Goal: Information Seeking & Learning: Check status

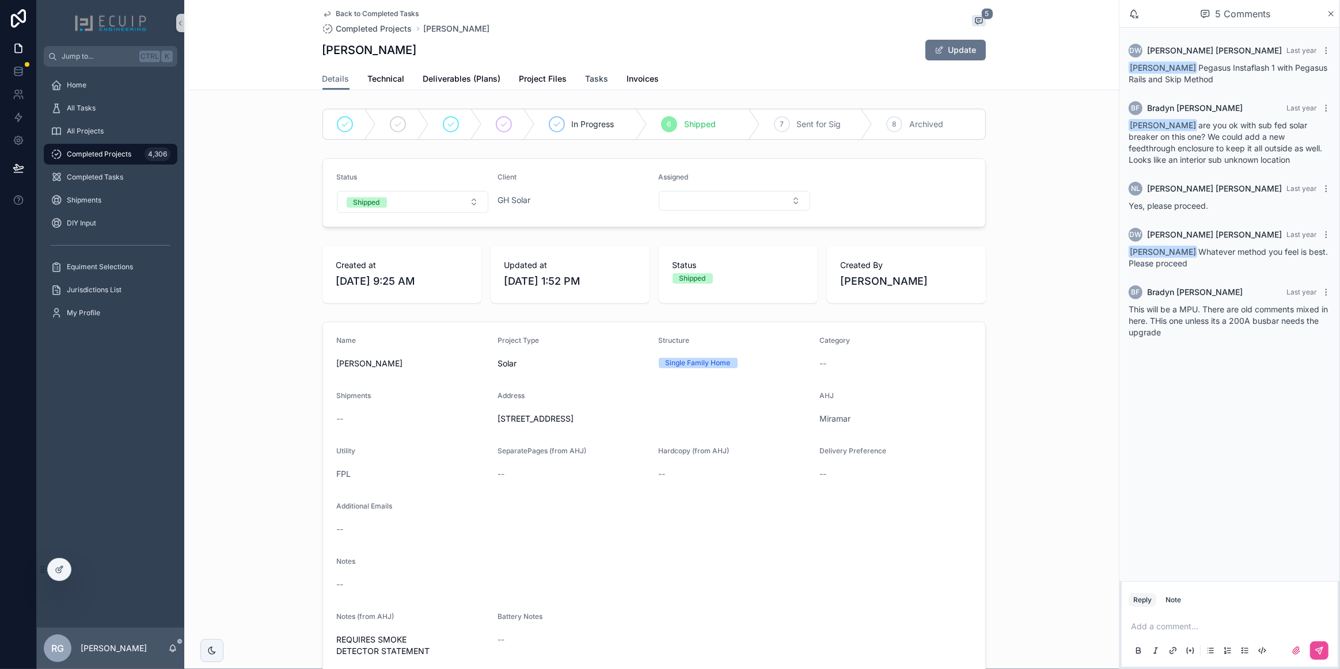
click at [590, 69] on link "Tasks" at bounding box center [596, 80] width 23 height 23
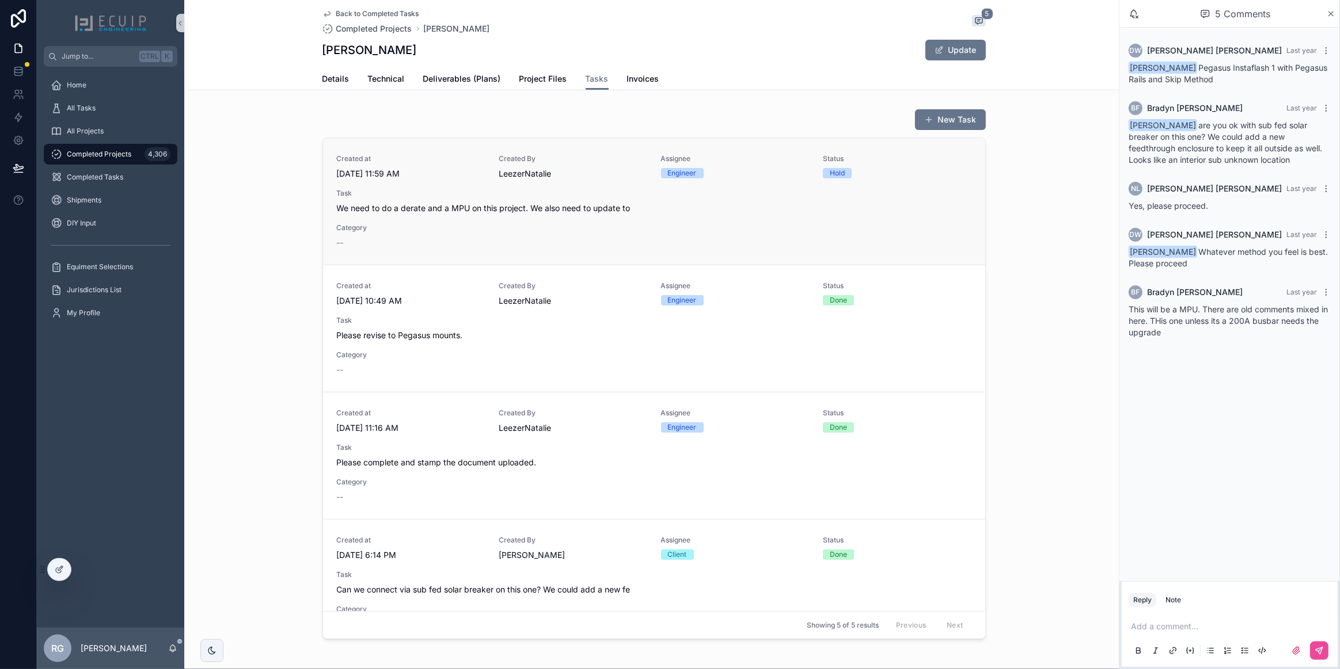
click at [585, 232] on div "Created at [DATE] 11:59 AM Created By [PERSON_NAME] Assignee Engineer Status Ho…" at bounding box center [654, 201] width 634 height 94
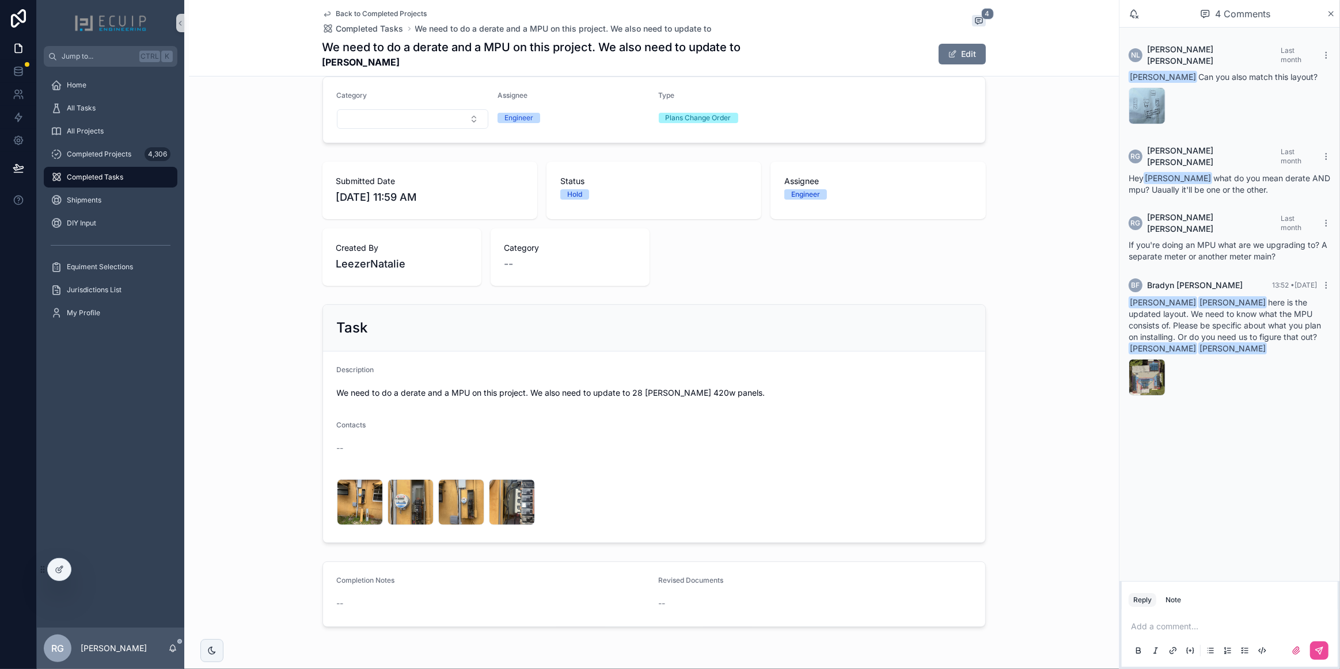
scroll to position [214, 0]
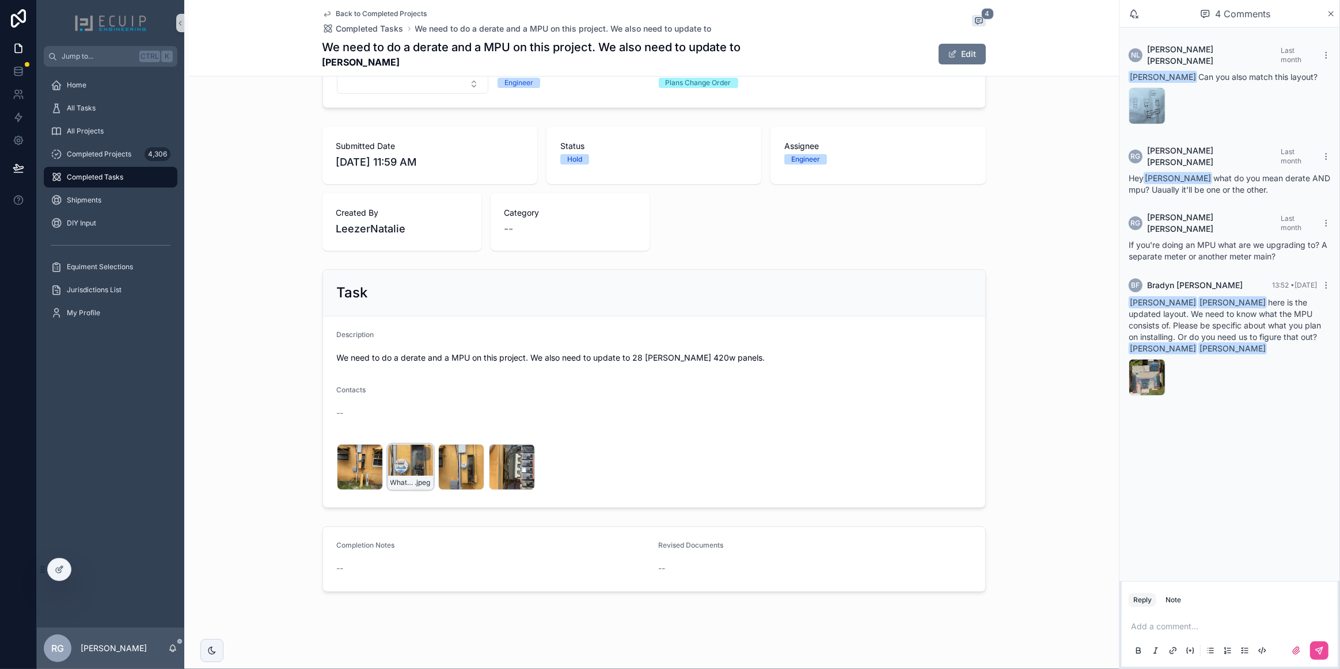
click at [410, 472] on div "WhatsApp-Image-2025-08-19-at-12.20.10-(1) .jpeg" at bounding box center [410, 467] width 46 height 46
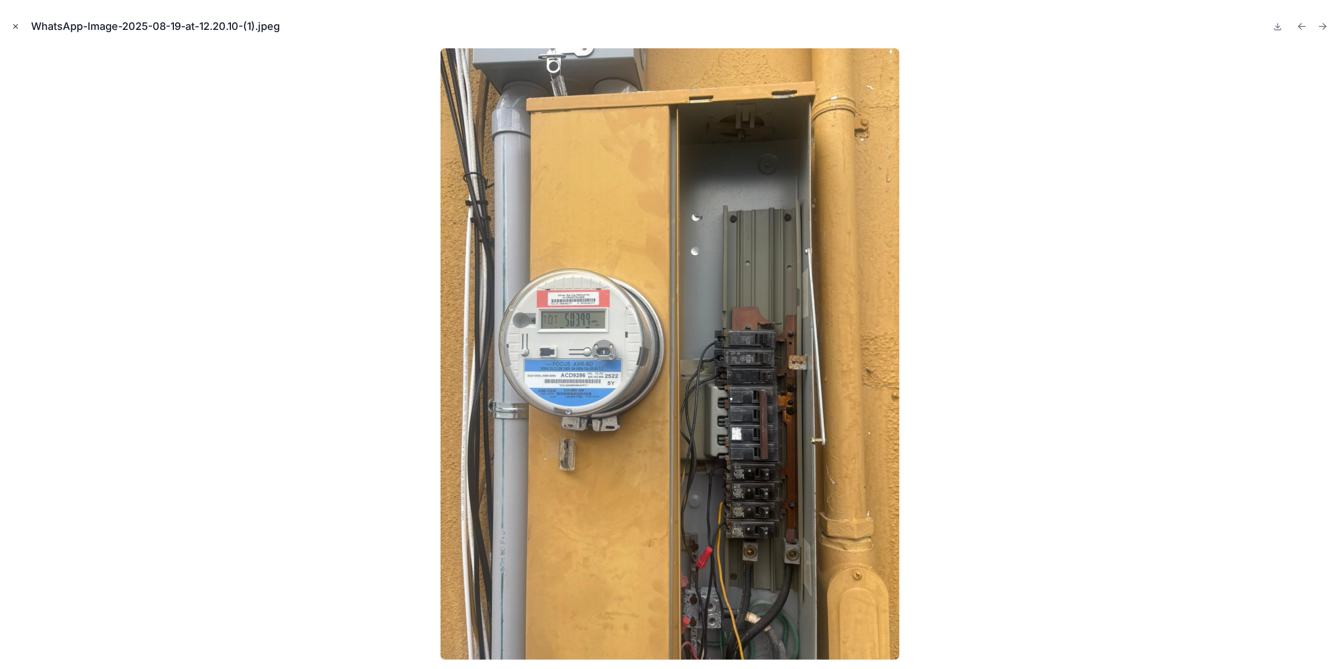
click at [13, 26] on icon "Close modal" at bounding box center [16, 26] width 8 height 8
